Goal: Information Seeking & Learning: Check status

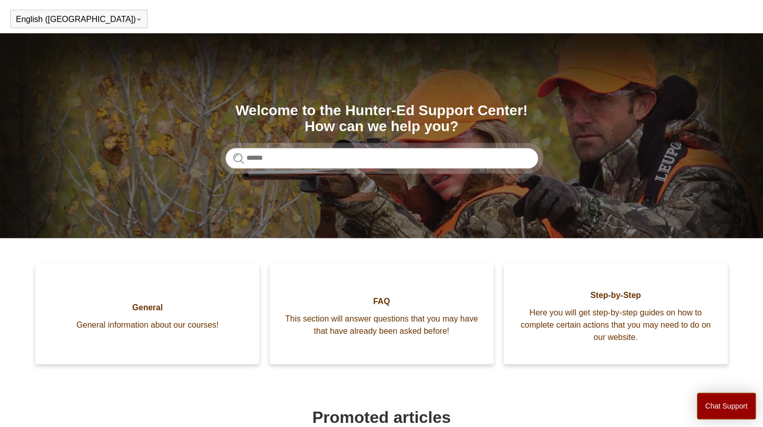
scroll to position [32, 0]
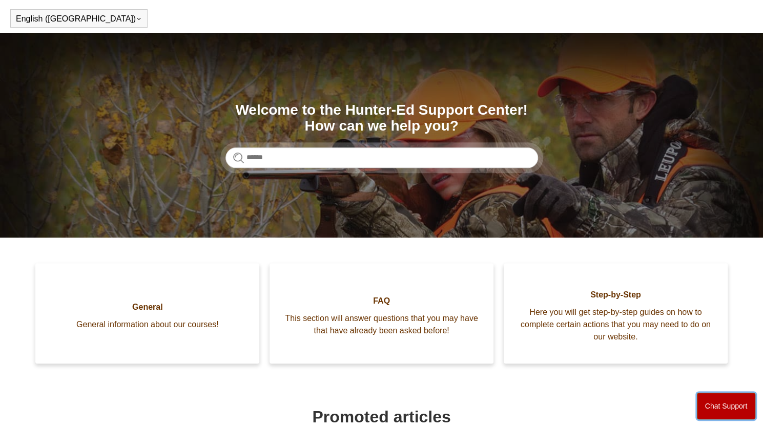
click at [725, 397] on button "Chat Support" at bounding box center [725, 406] width 59 height 27
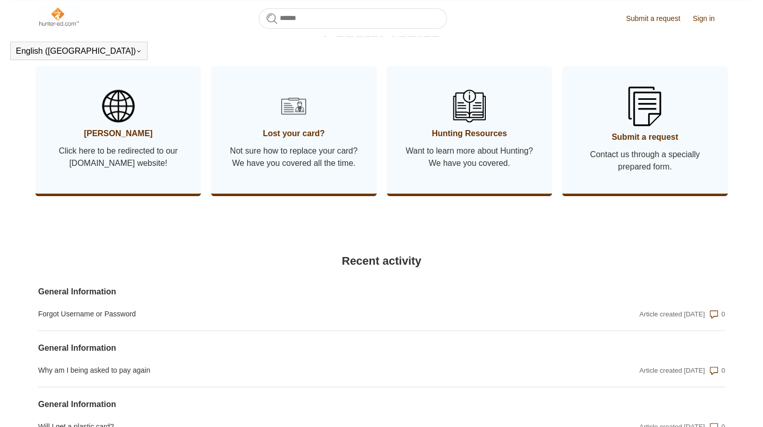
scroll to position [544, 0]
click at [649, 143] on link "Submit a request Contact us through a specially prepared form." at bounding box center [644, 129] width 165 height 128
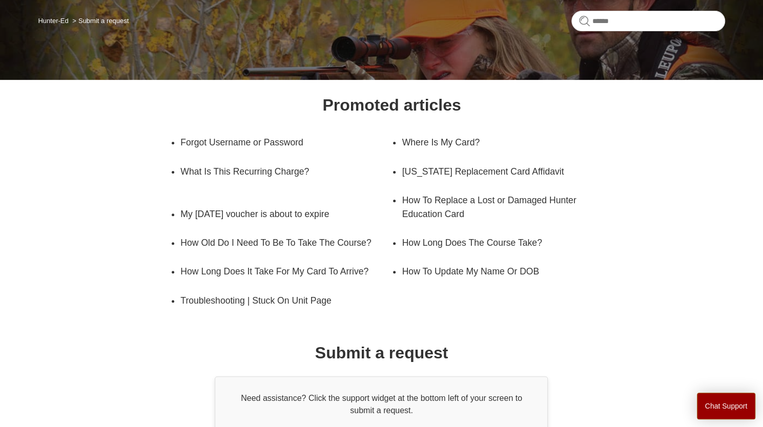
scroll to position [80, 0]
click at [374, 399] on div "Need assistance? Click the support widget at the bottom left of your screen to …" at bounding box center [381, 404] width 333 height 56
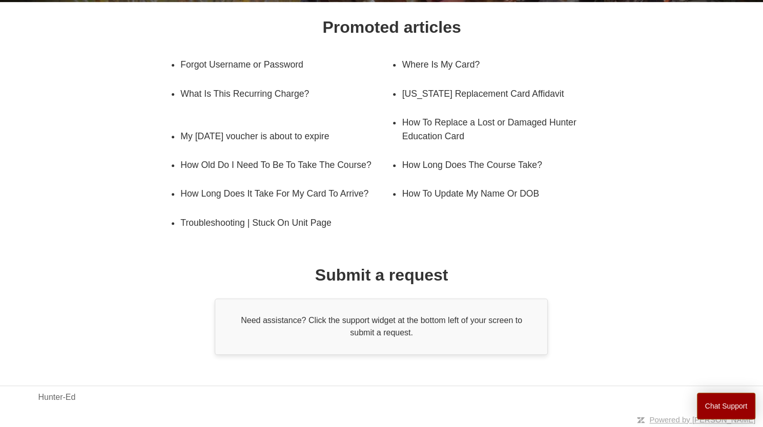
click at [436, 322] on div "Need assistance? Click the support widget at the bottom left of your screen to …" at bounding box center [381, 327] width 333 height 56
click at [429, 332] on div "Need assistance? Click the support widget at the bottom left of your screen to …" at bounding box center [381, 327] width 333 height 56
click at [412, 333] on div "Need assistance? Click the support widget at the bottom left of your screen to …" at bounding box center [381, 327] width 333 height 56
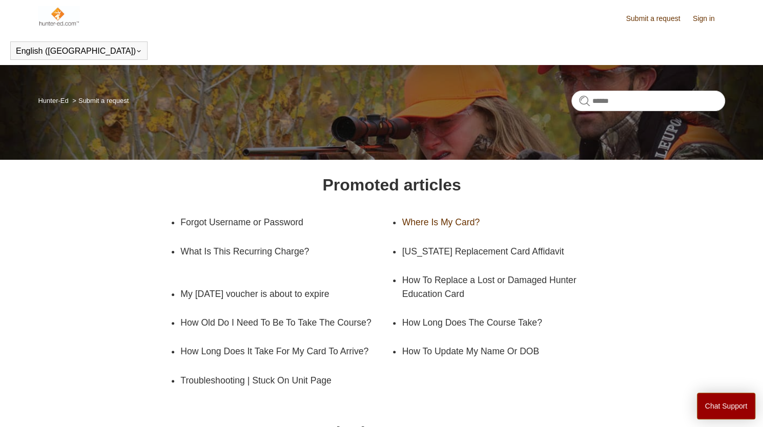
click at [468, 225] on link "Where Is My Card?" at bounding box center [499, 222] width 196 height 29
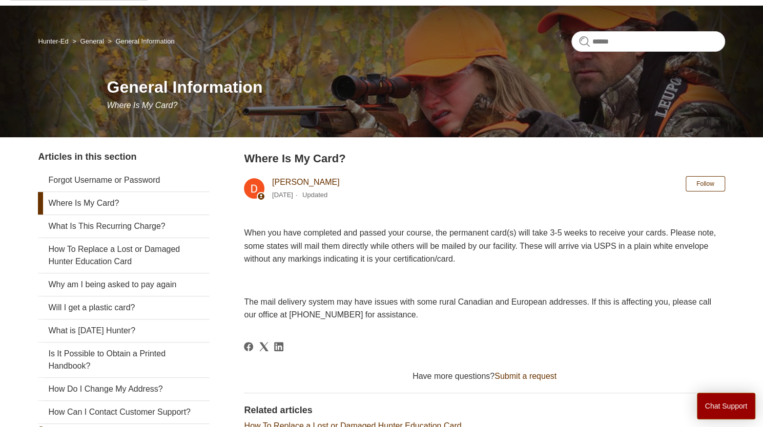
scroll to position [61, 0]
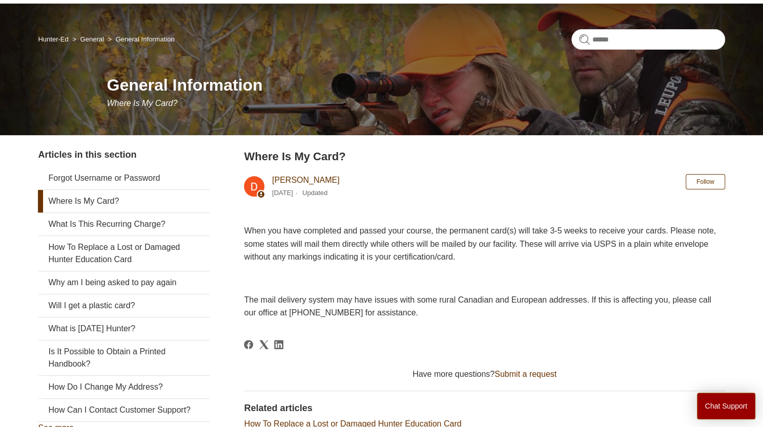
click at [319, 178] on link "Deborah Fagan" at bounding box center [306, 180] width 68 height 9
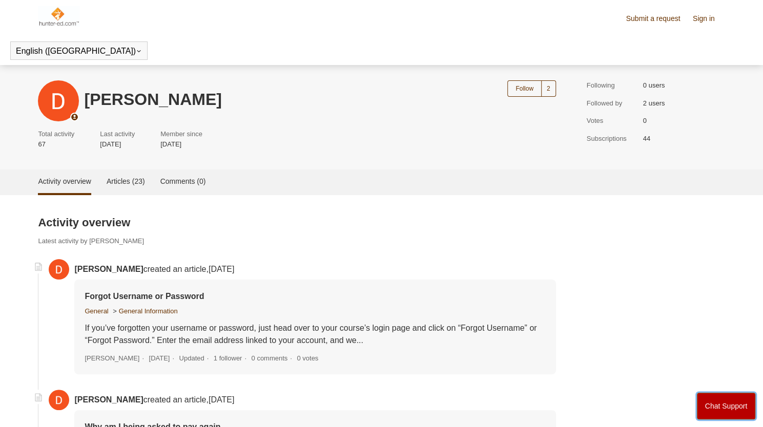
click at [708, 400] on button "Chat Support" at bounding box center [725, 406] width 59 height 27
